Goal: Information Seeking & Learning: Learn about a topic

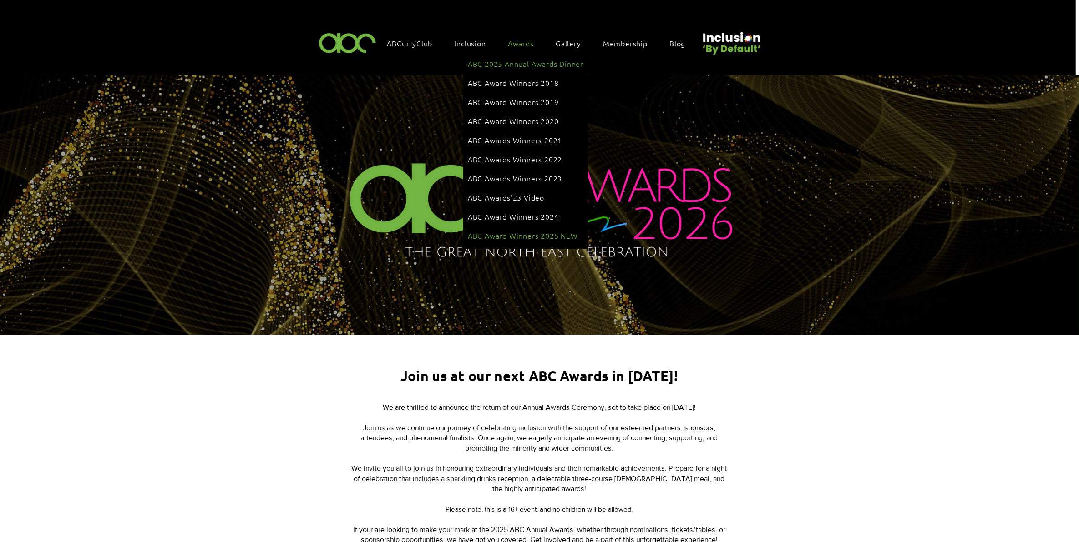
click at [514, 231] on span "ABC Award Winners 2025 NEW" at bounding box center [523, 236] width 110 height 10
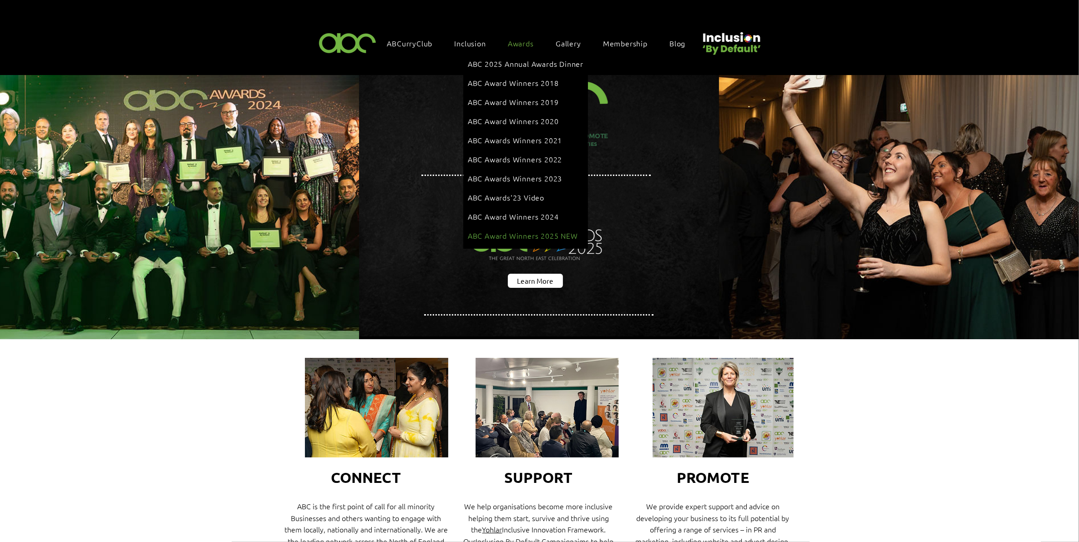
click at [538, 231] on span "ABC Award Winners 2025 NEW" at bounding box center [523, 236] width 110 height 10
click at [521, 231] on span "ABC Award Winners 2025 NEW" at bounding box center [523, 236] width 110 height 10
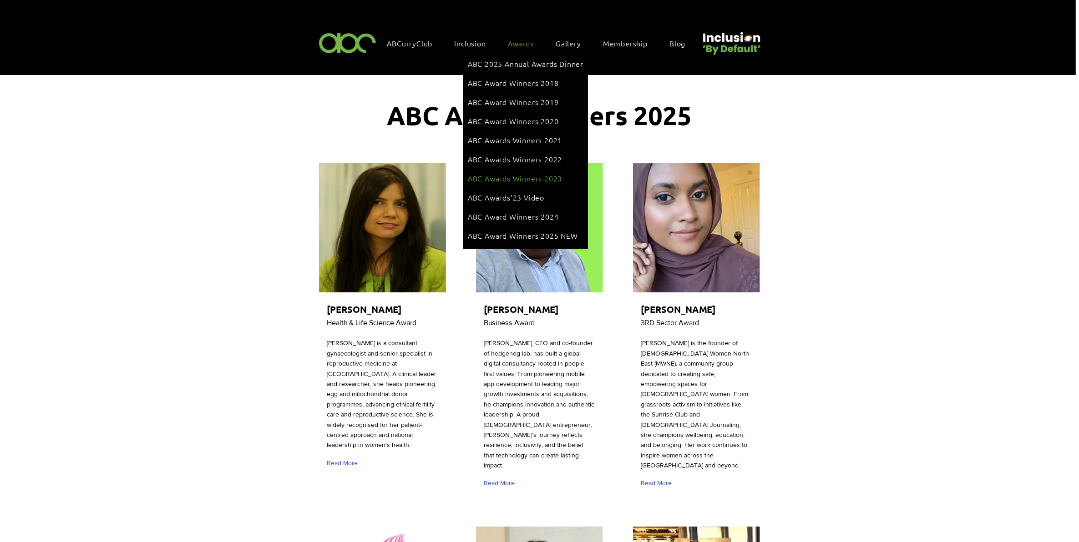
click at [531, 173] on span "ABC Awards Winners 2023" at bounding box center [515, 178] width 94 height 10
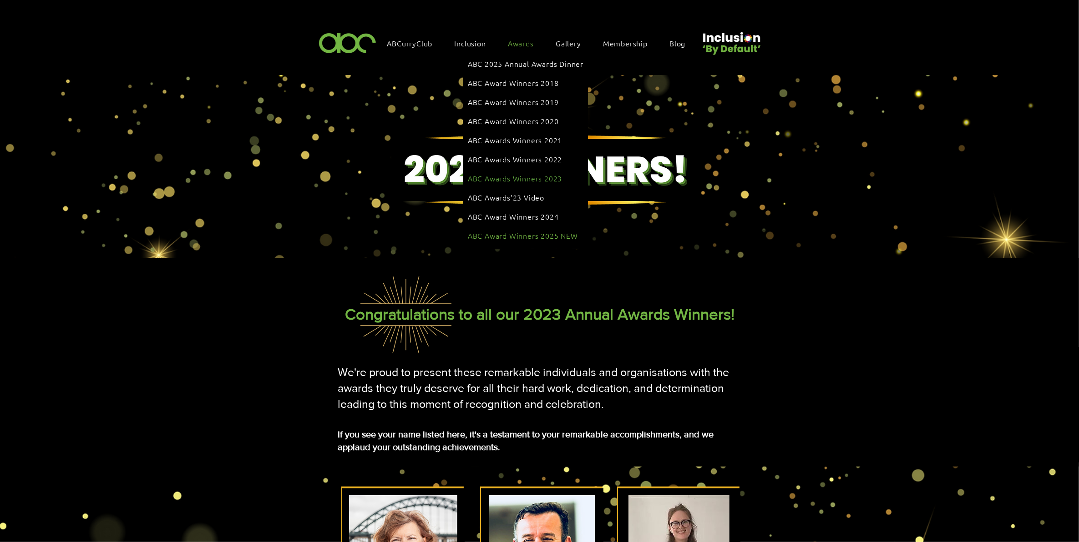
click at [537, 231] on span "ABC Award Winners 2025 NEW" at bounding box center [523, 236] width 110 height 10
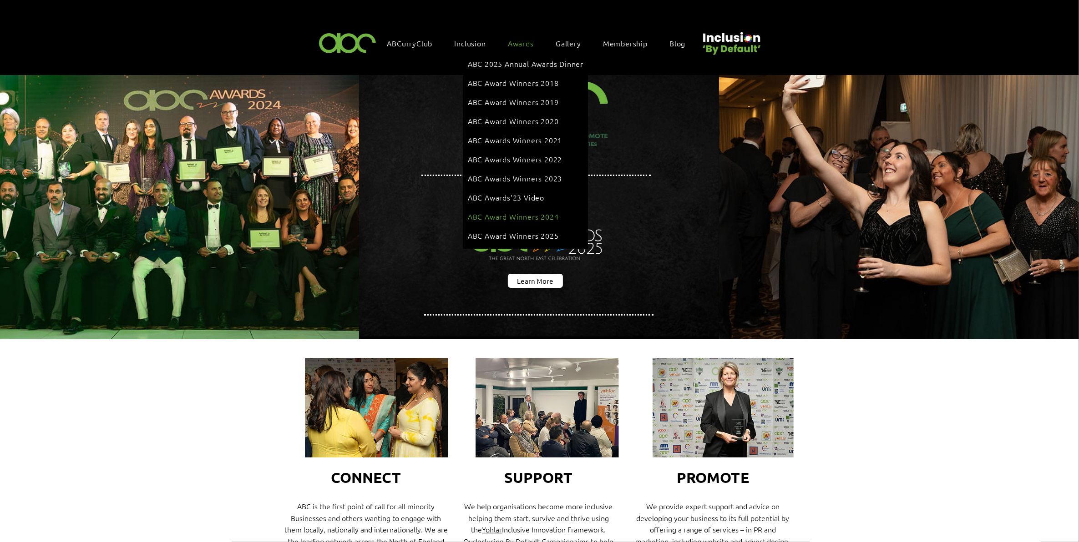
click at [540, 208] on li "ABC Award Winners 2024" at bounding box center [526, 217] width 116 height 19
click at [542, 231] on span "ABC Award Winners 2025" at bounding box center [513, 236] width 91 height 10
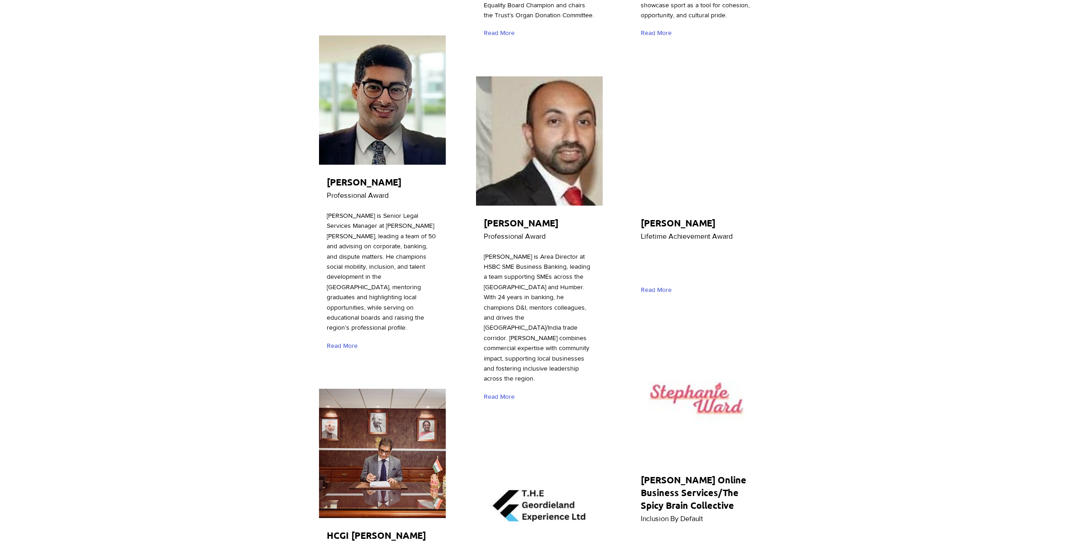
scroll to position [796, 0]
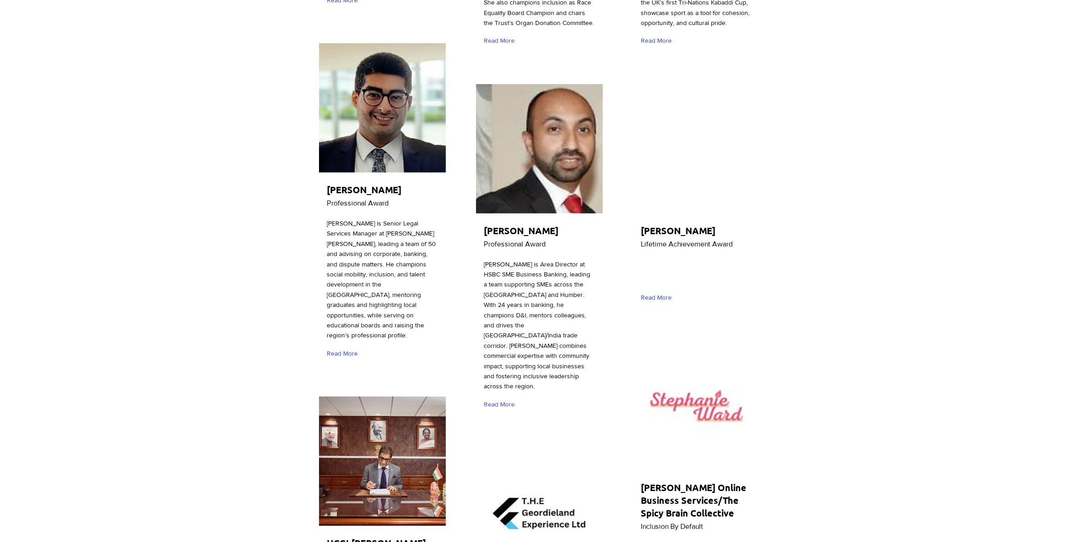
drag, startPoint x: 649, startPoint y: 187, endPoint x: 742, endPoint y: 185, distance: 92.8
click at [742, 185] on div "[PERSON_NAME] Lifetime Achievement Award ​ Read More" at bounding box center [697, 197] width 130 height 230
copy div "[PERSON_NAME]"
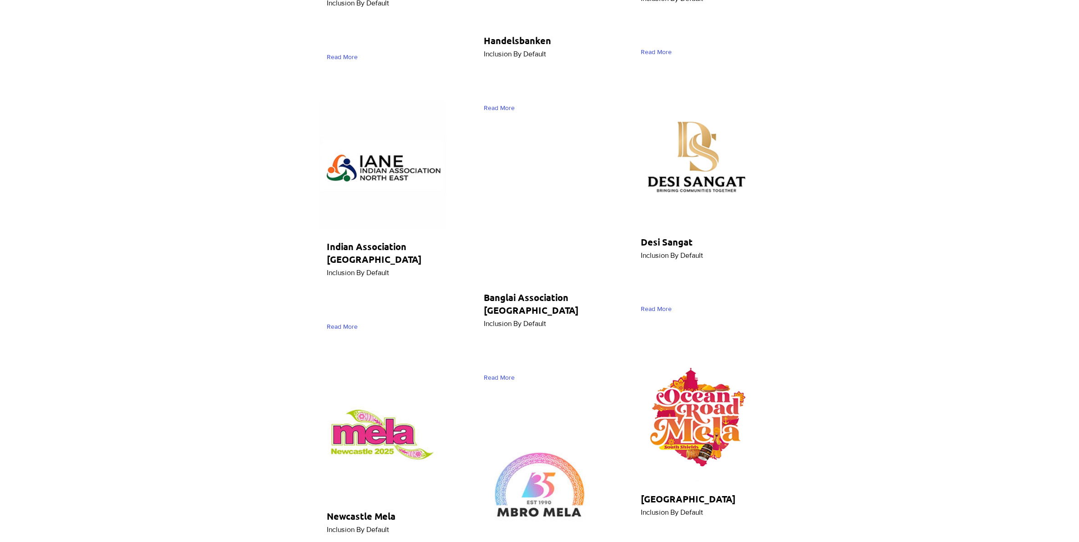
scroll to position [2673, 0]
drag, startPoint x: 533, startPoint y: 233, endPoint x: 476, endPoint y: 218, distance: 58.4
click at [476, 218] on div "Banglai Association North East Inclusion By Default ​ Read More" at bounding box center [540, 271] width 130 height 243
copy div "Banglai Association [GEOGRAPHIC_DATA]"
click at [565, 169] on img "main content" at bounding box center [539, 217] width 127 height 130
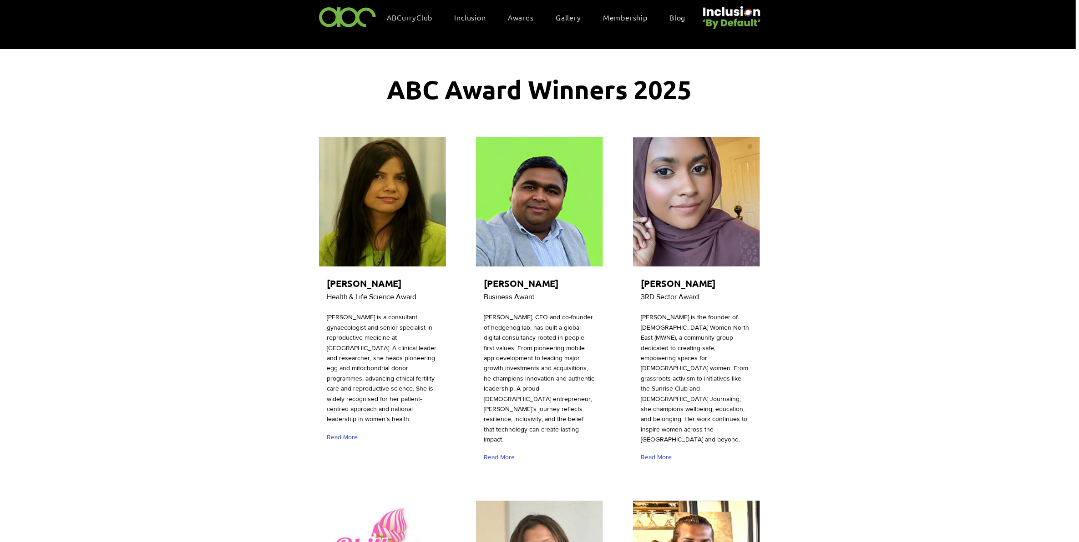
scroll to position [0, 0]
